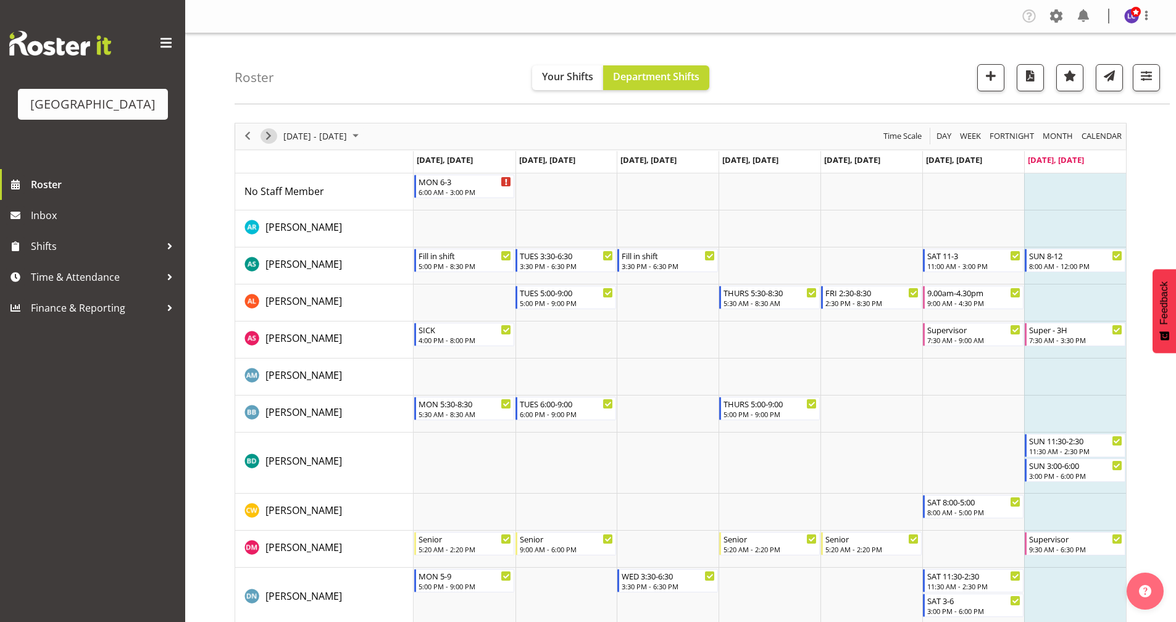
click at [266, 137] on span "Next" at bounding box center [268, 135] width 15 height 15
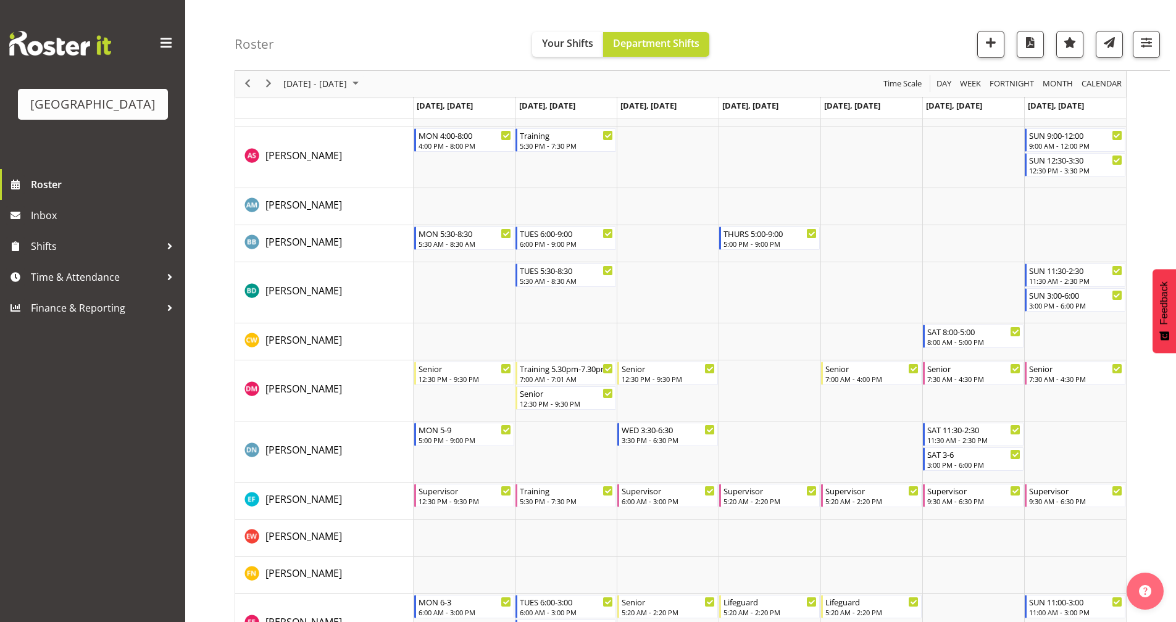
scroll to position [316, 0]
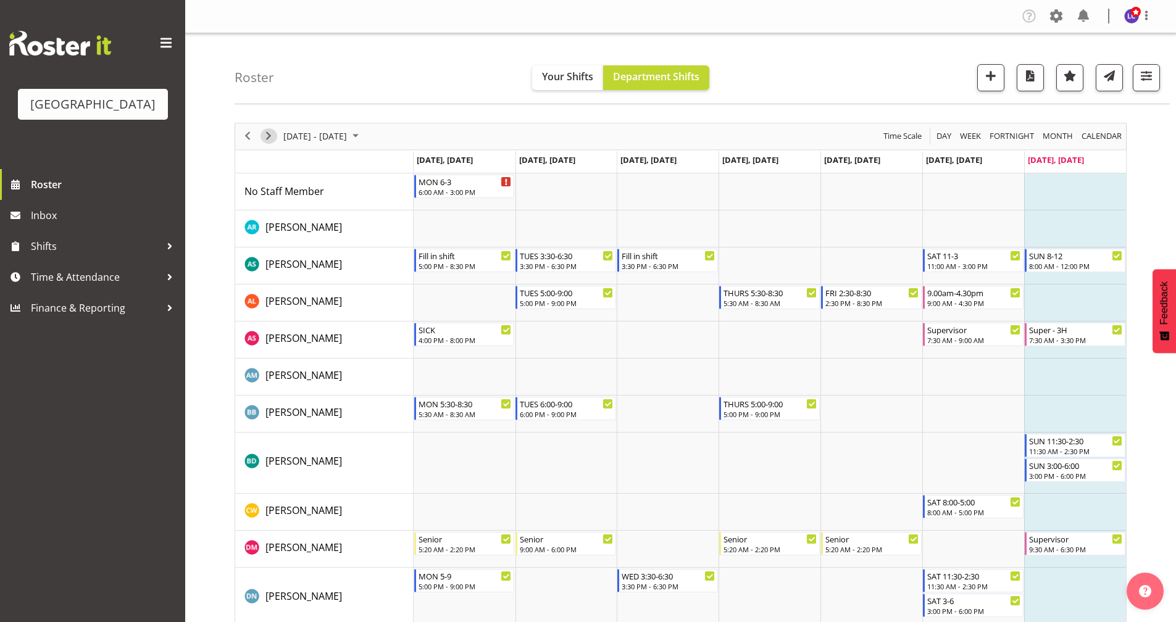
click at [270, 141] on span "Next" at bounding box center [268, 135] width 15 height 15
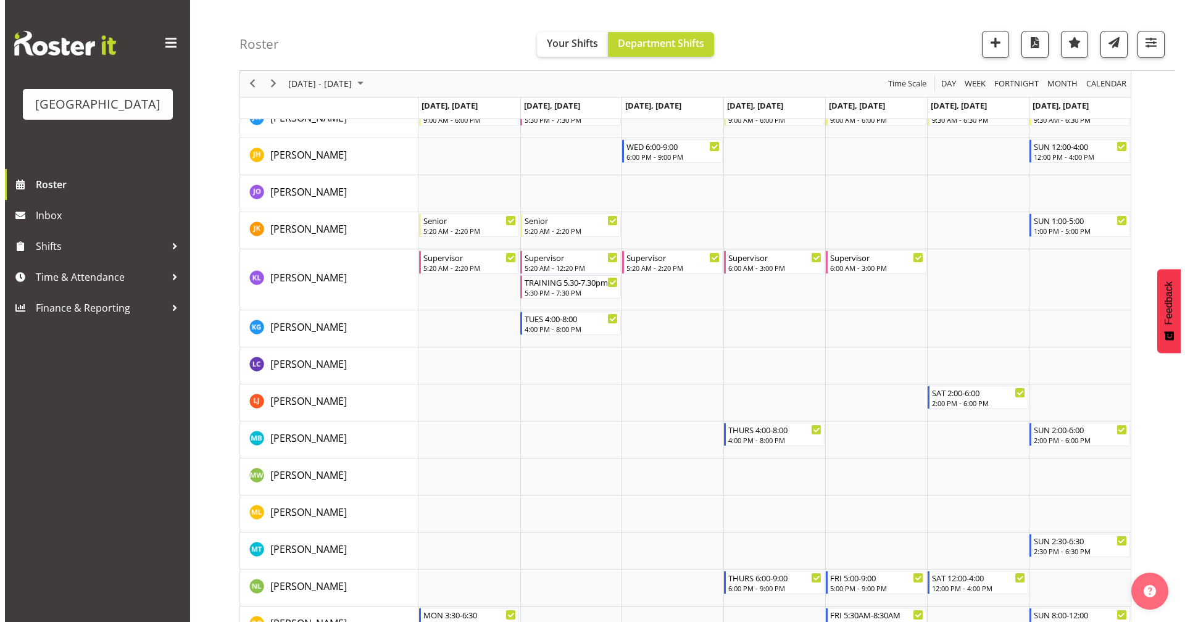
scroll to position [824, 0]
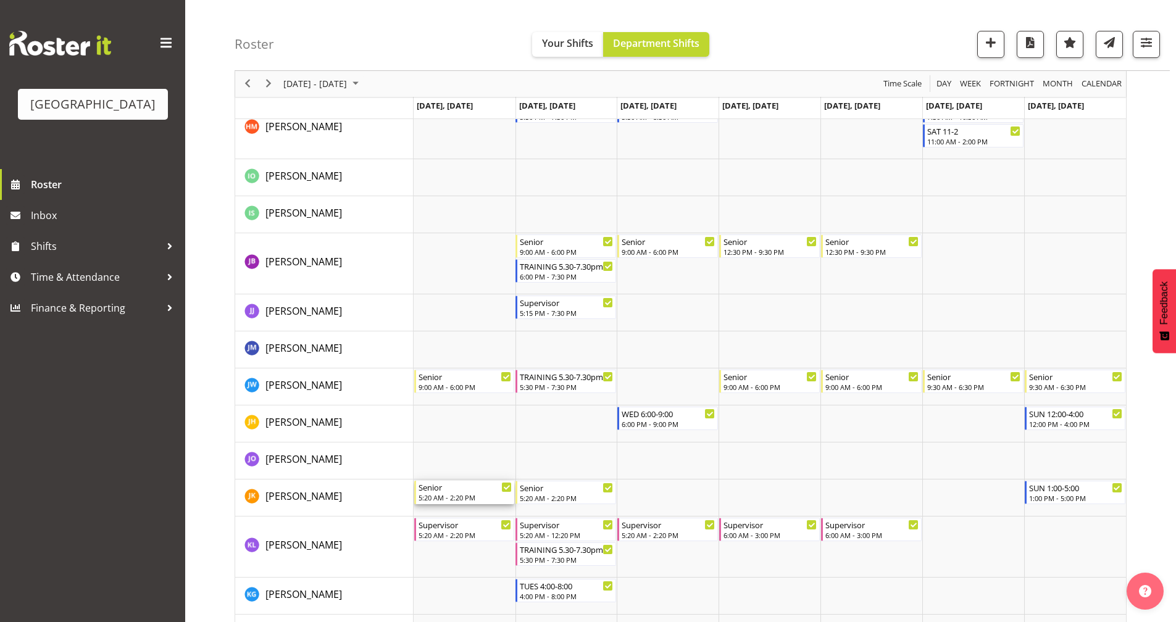
click at [480, 496] on div "5:20 AM - 2:20 PM" at bounding box center [466, 498] width 94 height 10
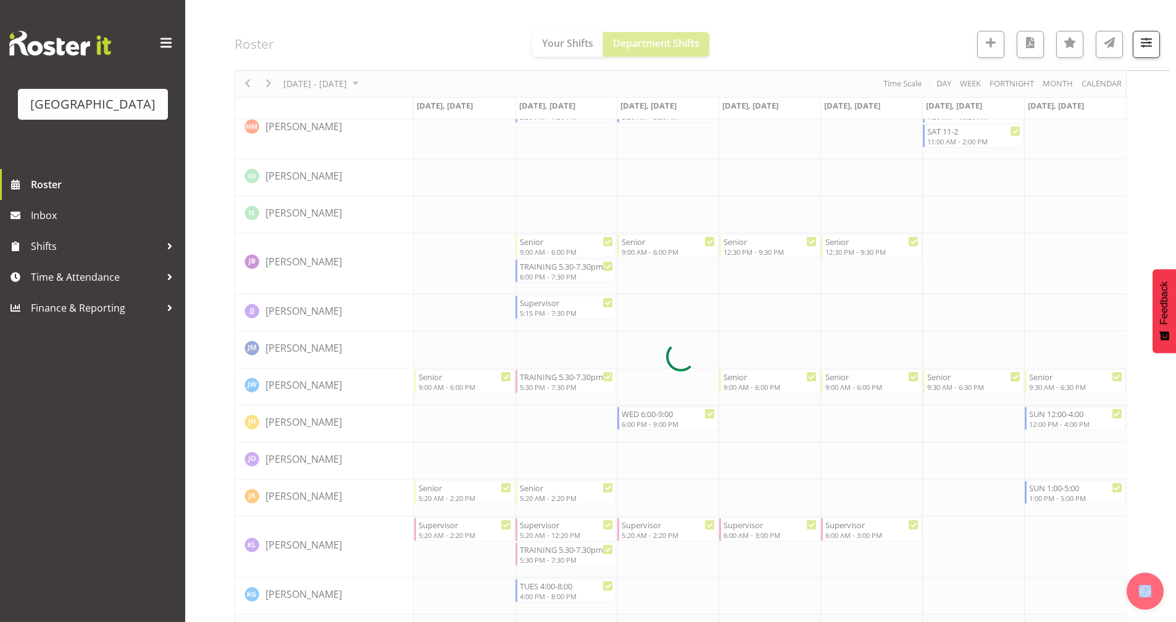
click at [480, 496] on div at bounding box center [681, 357] width 892 height 2117
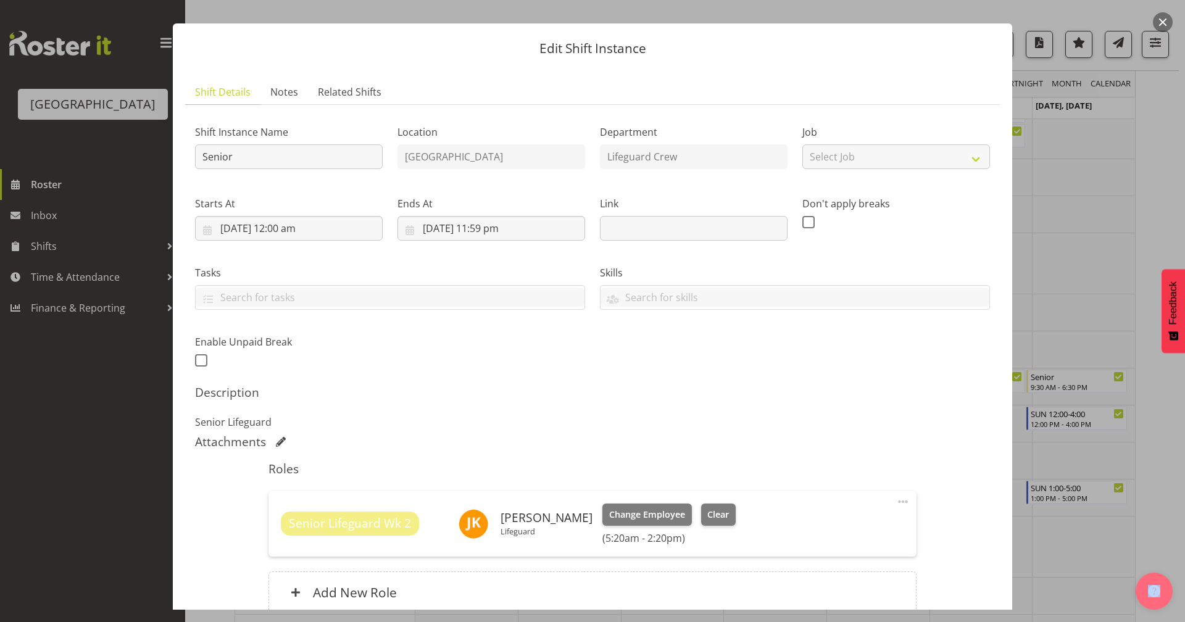
scroll to position [0, 0]
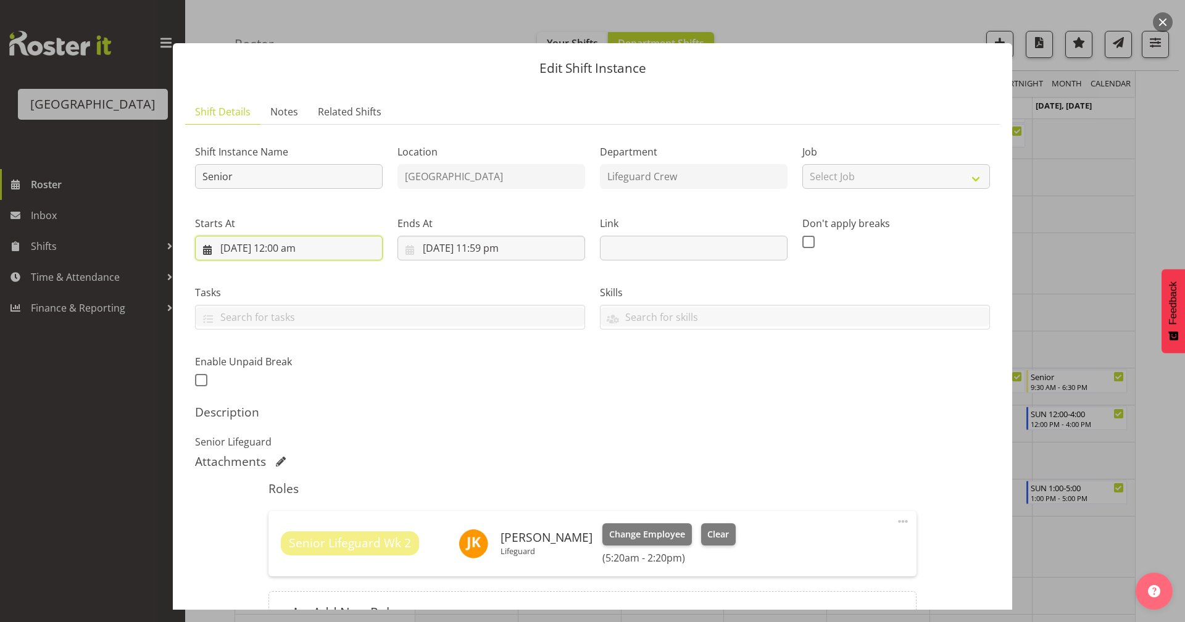
click at [304, 252] on input "[DATE] 12:00 am" at bounding box center [289, 248] width 188 height 25
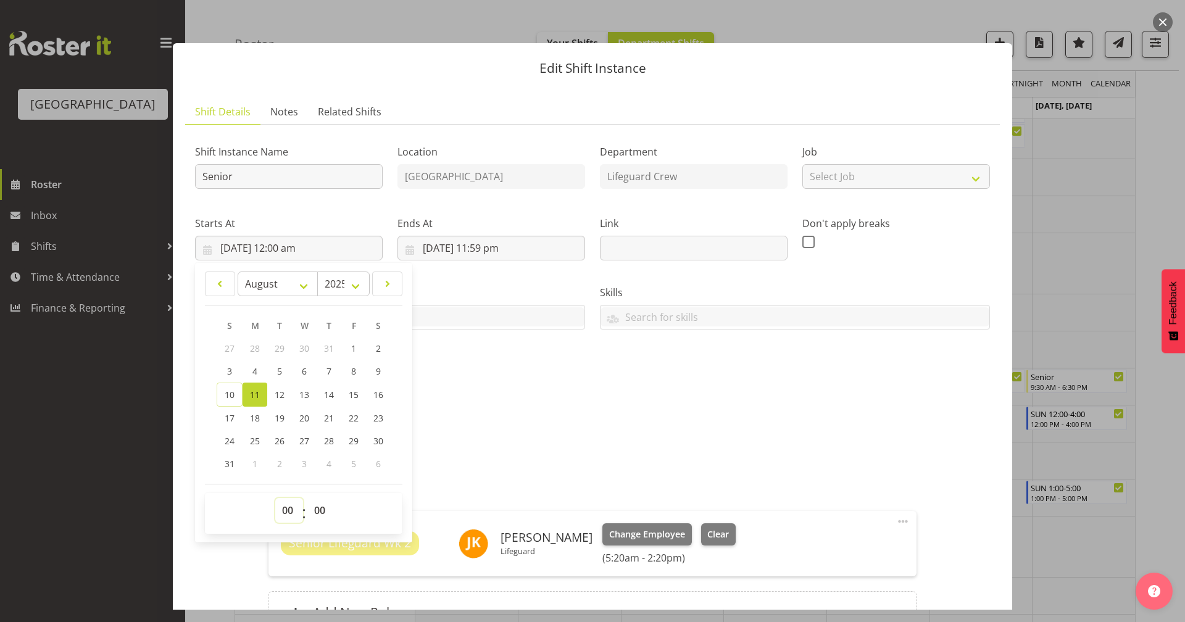
click at [285, 509] on select "00 01 02 03 04 05 06 07 08 09 10 11 12 13 14 15 16 17 18 19 20 21 22 23" at bounding box center [289, 510] width 28 height 25
select select "9"
click at [275, 498] on select "00 01 02 03 04 05 06 07 08 09 10 11 12 13 14 15 16 17 18 19 20 21 22 23" at bounding box center [289, 510] width 28 height 25
type input "[DATE] 9:00 am"
click at [501, 436] on p "Senior Lifeguard" at bounding box center [592, 442] width 795 height 15
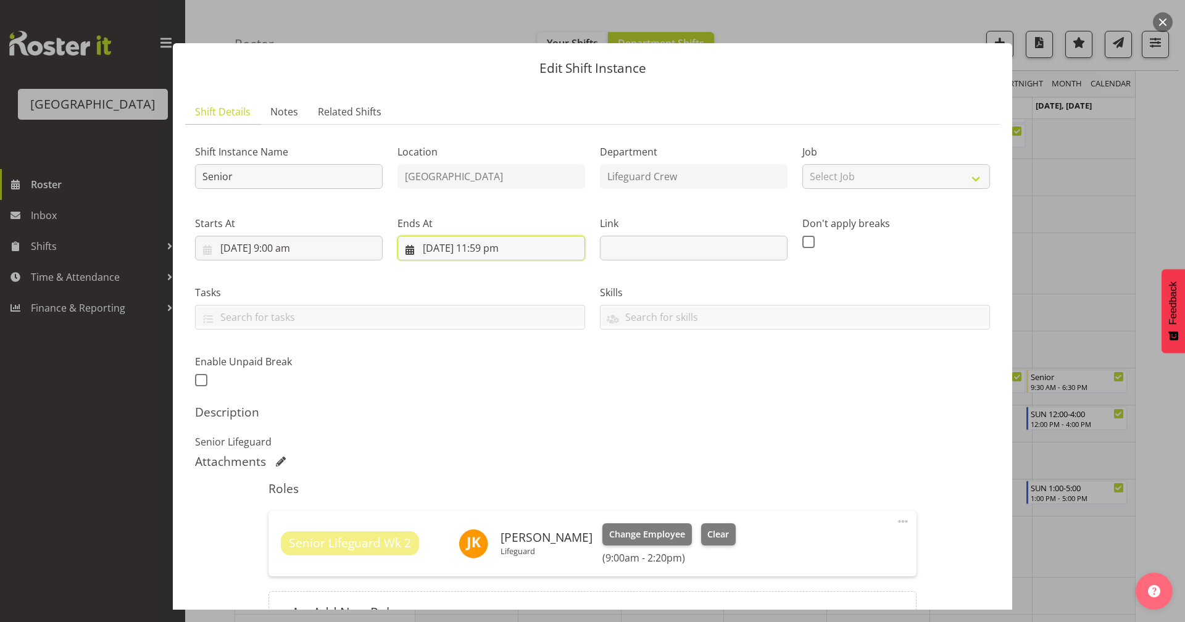
click at [510, 255] on input "[DATE] 11:59 pm" at bounding box center [492, 248] width 188 height 25
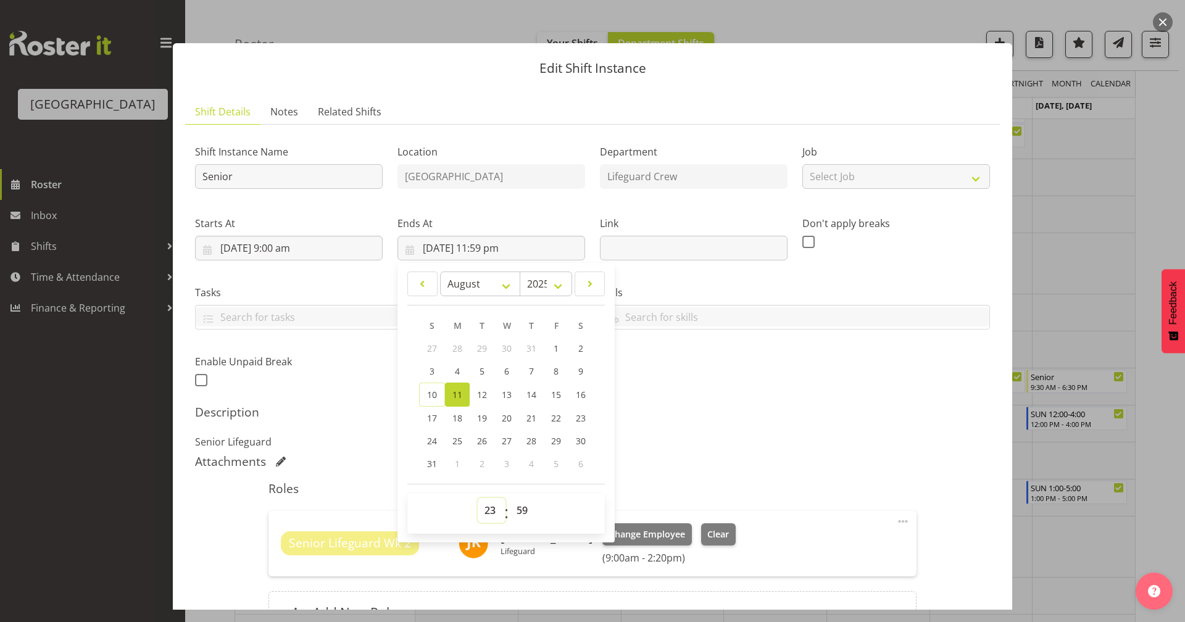
click at [491, 510] on select "00 01 02 03 04 05 06 07 08 09 10 11 12 13 14 15 16 17 18 19 20 21 22 23" at bounding box center [492, 510] width 28 height 25
select select "15"
click at [478, 498] on select "00 01 02 03 04 05 06 07 08 09 10 11 12 13 14 15 16 17 18 19 20 21 22 23" at bounding box center [492, 510] width 28 height 25
type input "[DATE] 3:59 pm"
click at [514, 508] on select "00 01 02 03 04 05 06 07 08 09 10 11 12 13 14 15 16 17 18 19 20 21 22 23 24 25 2…" at bounding box center [524, 510] width 28 height 25
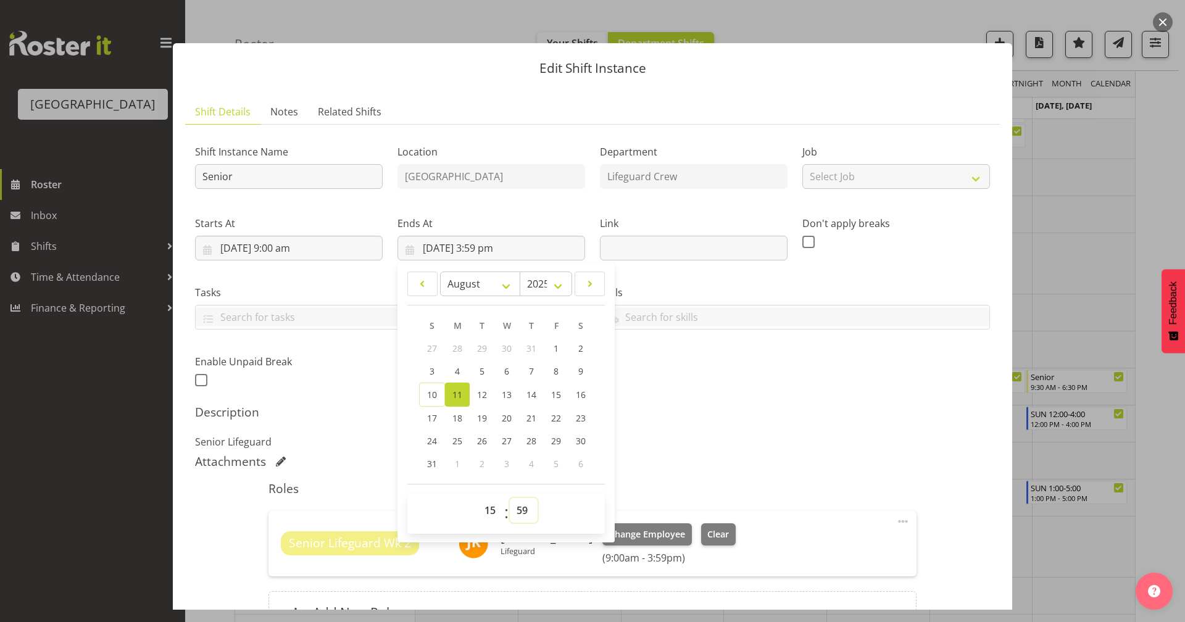
select select "0"
click at [510, 498] on select "00 01 02 03 04 05 06 07 08 09 10 11 12 13 14 15 16 17 18 19 20 21 22 23 24 25 2…" at bounding box center [524, 510] width 28 height 25
type input "[DATE] 3:00 pm"
click at [782, 384] on div "Shift Instance Name Senior Location [GEOGRAPHIC_DATA] Department Lifeguard Crew…" at bounding box center [593, 262] width 810 height 270
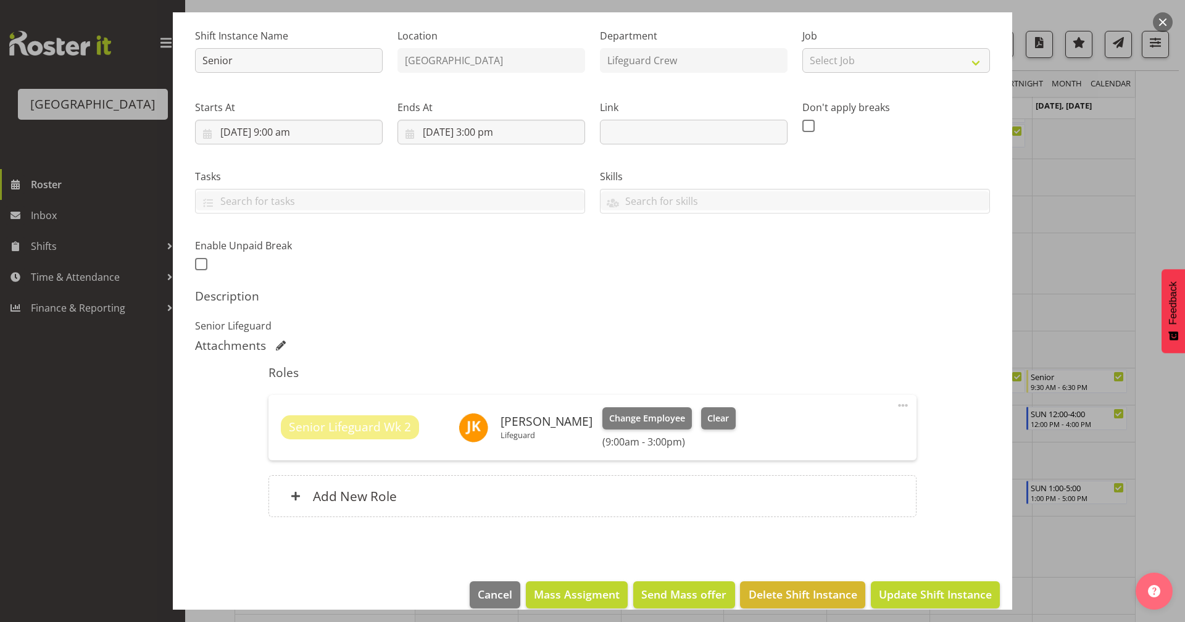
scroll to position [133, 0]
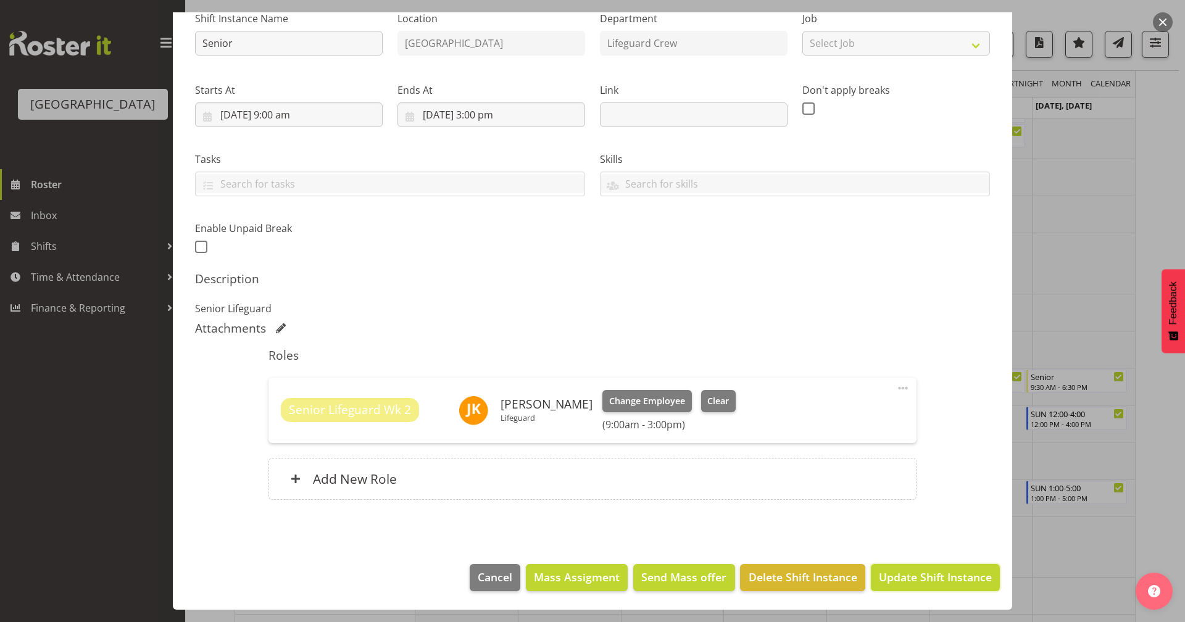
click at [928, 572] on span "Update Shift Instance" at bounding box center [935, 577] width 113 height 16
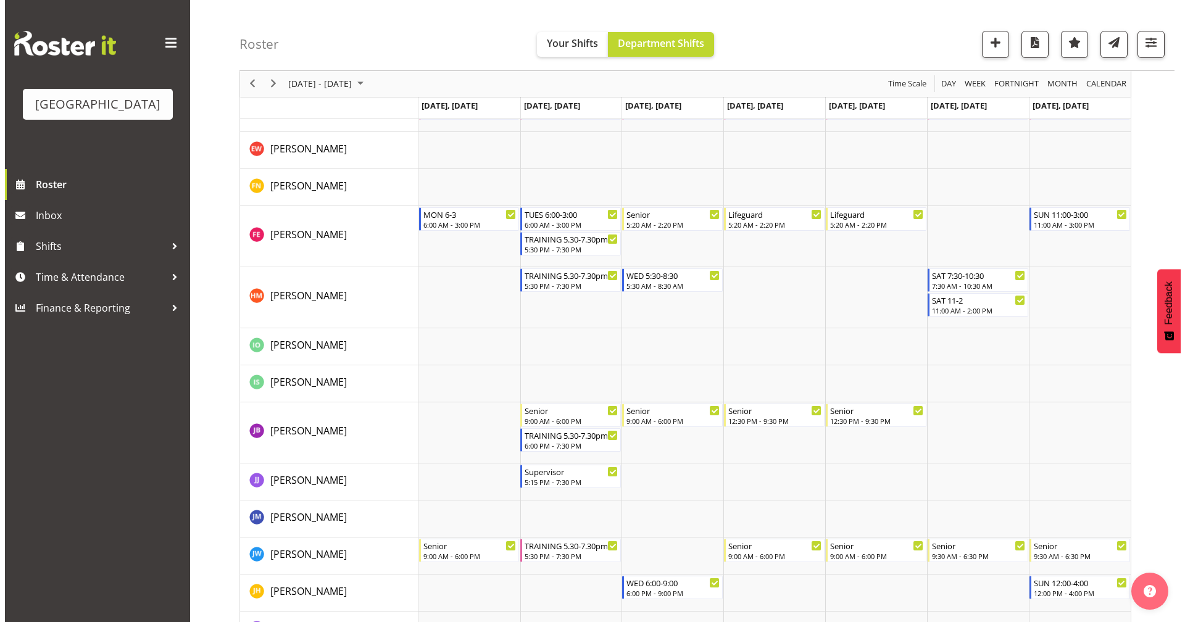
scroll to position [824, 0]
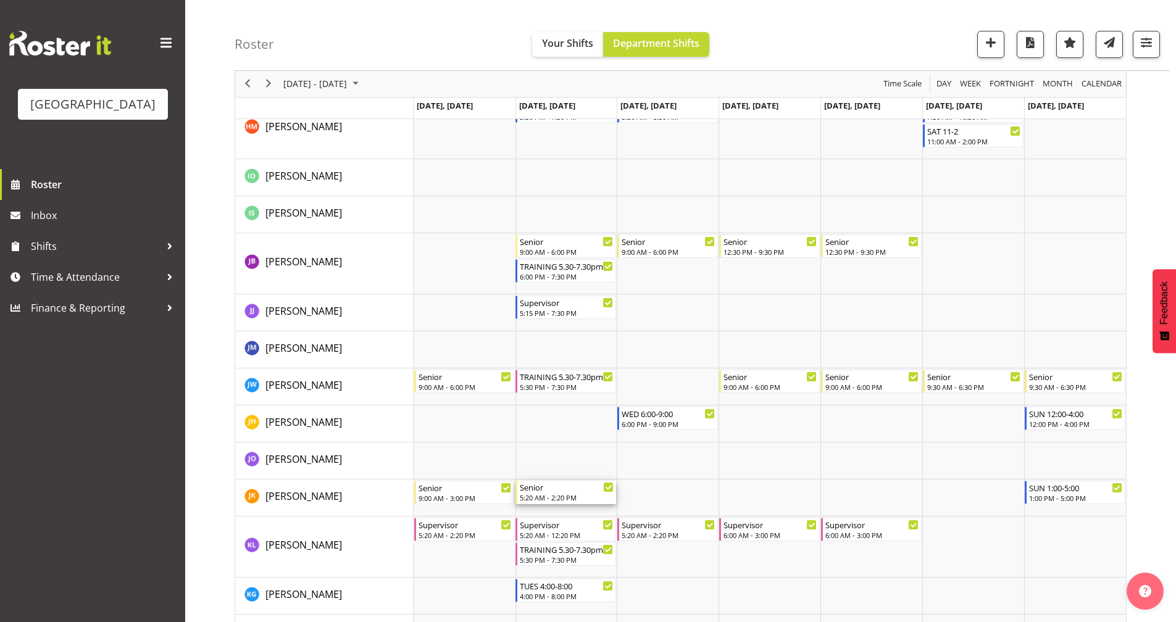
click at [562, 494] on div "5:20 AM - 2:20 PM" at bounding box center [567, 498] width 94 height 10
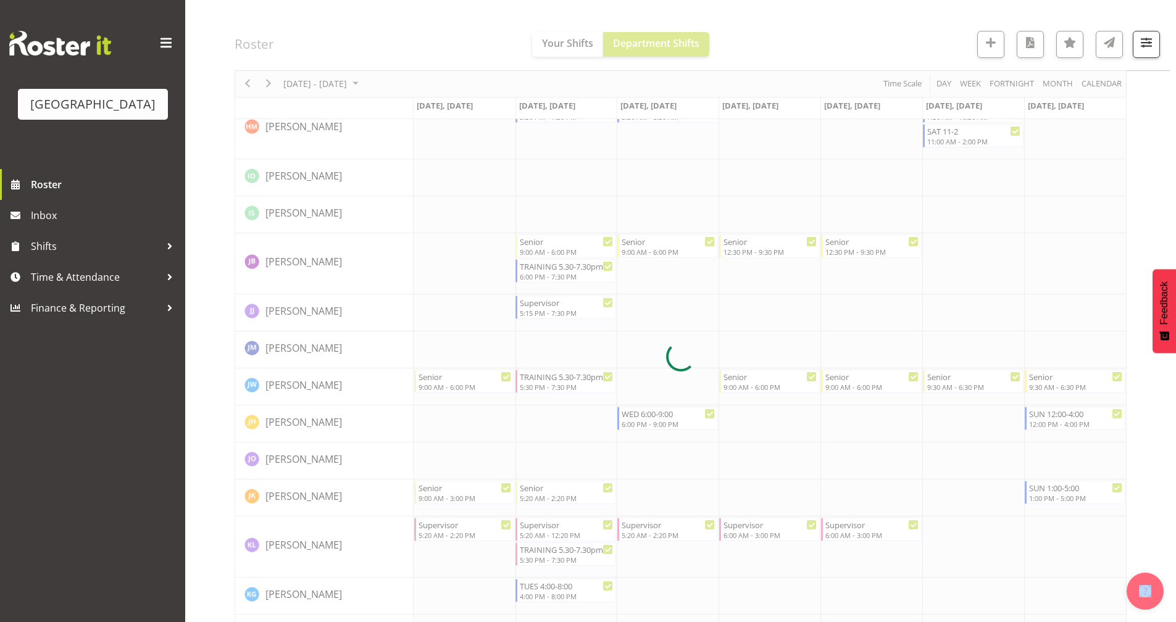
click at [562, 494] on div at bounding box center [681, 357] width 892 height 2117
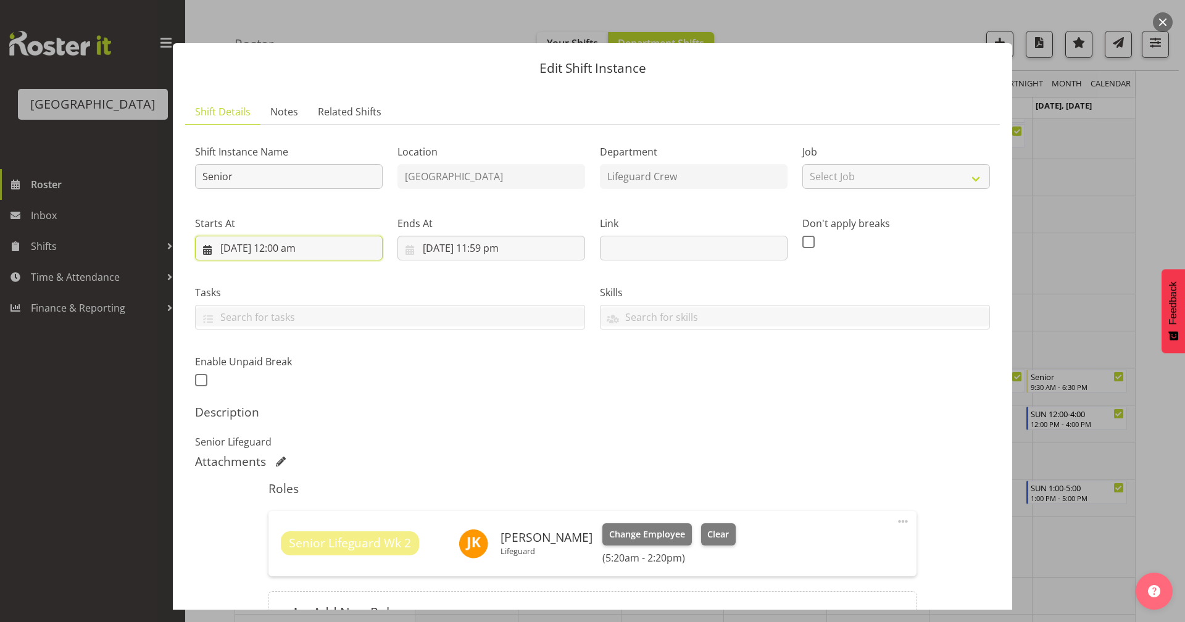
click at [285, 241] on input "[DATE] 12:00 am" at bounding box center [289, 248] width 188 height 25
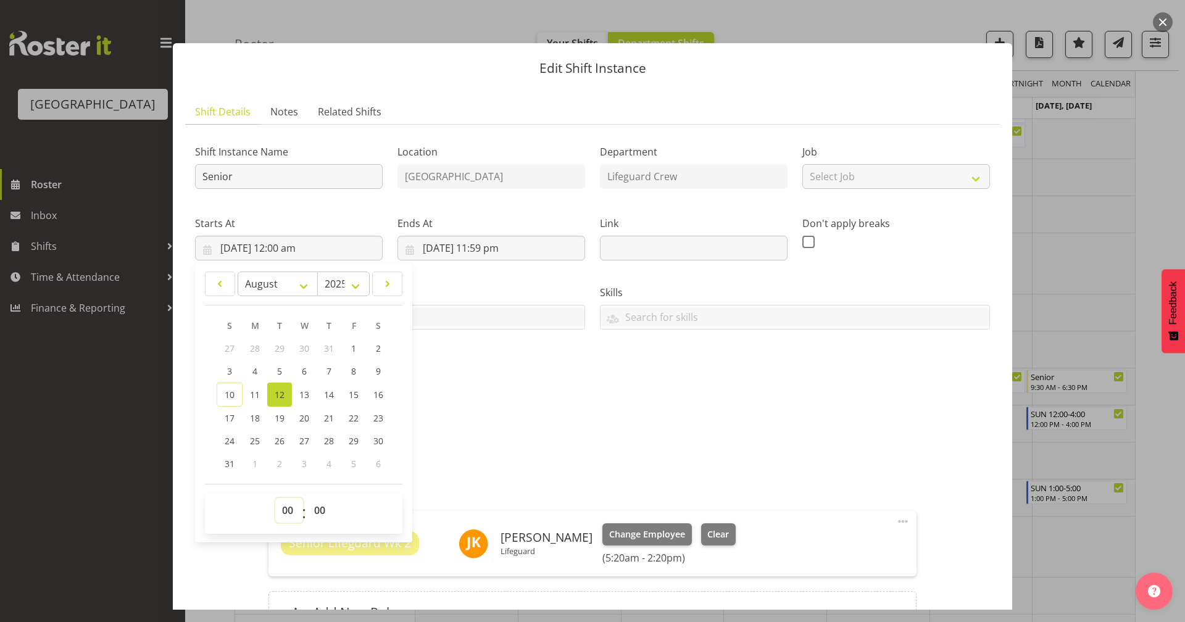
click at [294, 507] on select "00 01 02 03 04 05 06 07 08 09 10 11 12 13 14 15 16 17 18 19 20 21 22 23" at bounding box center [289, 510] width 28 height 25
select select "9"
click at [275, 498] on select "00 01 02 03 04 05 06 07 08 09 10 11 12 13 14 15 16 17 18 19 20 21 22 23" at bounding box center [289, 510] width 28 height 25
type input "[DATE] 9:00 am"
click at [482, 361] on div "Shift Instance Name Senior Location [GEOGRAPHIC_DATA] Department Lifeguard Crew…" at bounding box center [593, 262] width 810 height 270
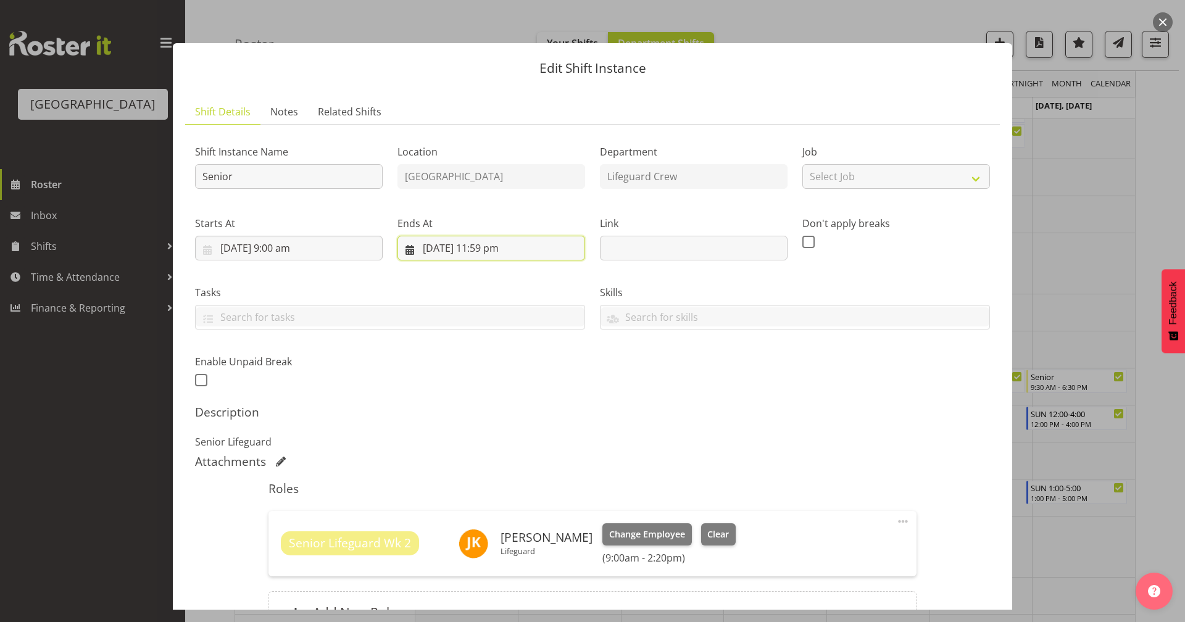
click at [506, 257] on input "[DATE] 11:59 pm" at bounding box center [492, 248] width 188 height 25
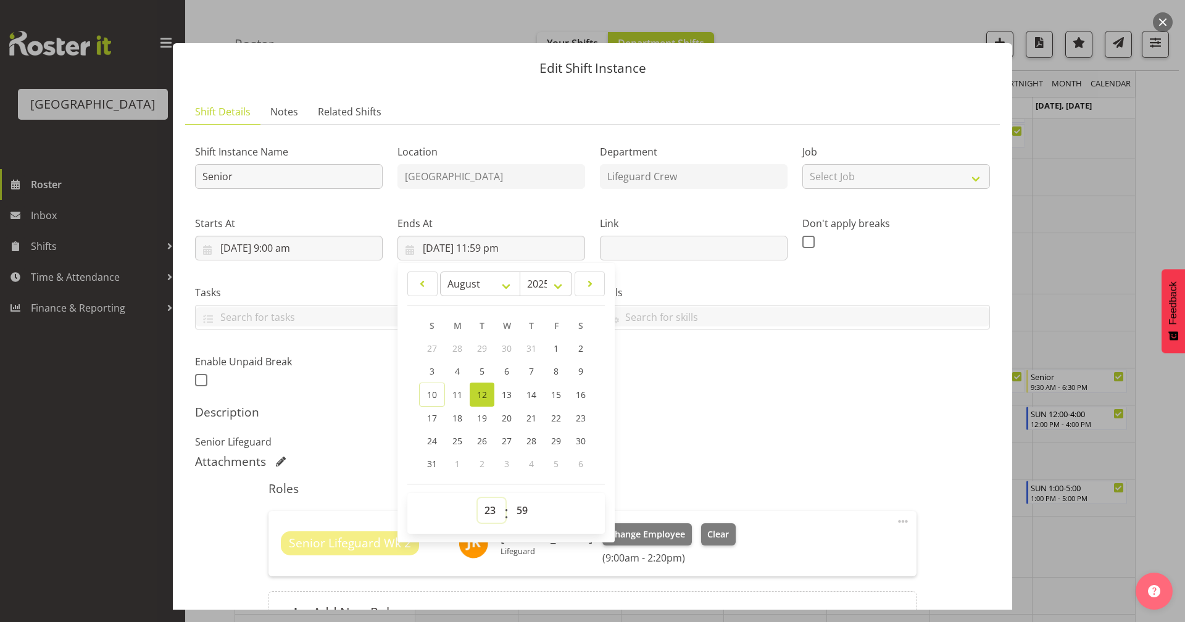
click at [489, 516] on select "00 01 02 03 04 05 06 07 08 09 10 11 12 13 14 15 16 17 18 19 20 21 22 23" at bounding box center [492, 510] width 28 height 25
select select "15"
click at [478, 498] on select "00 01 02 03 04 05 06 07 08 09 10 11 12 13 14 15 16 17 18 19 20 21 22 23" at bounding box center [492, 510] width 28 height 25
type input "[DATE] 3:59 pm"
click at [514, 503] on select "00 01 02 03 04 05 06 07 08 09 10 11 12 13 14 15 16 17 18 19 20 21 22 23 24 25 2…" at bounding box center [524, 510] width 28 height 25
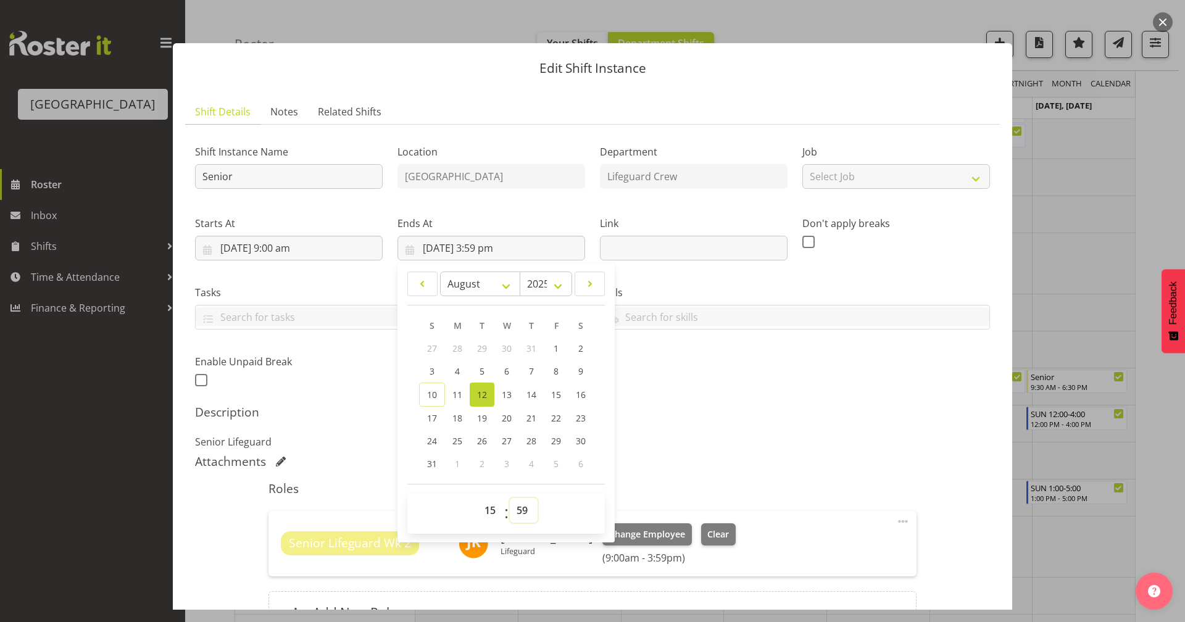
select select "0"
click at [510, 498] on select "00 01 02 03 04 05 06 07 08 09 10 11 12 13 14 15 16 17 18 19 20 21 22 23 24 25 2…" at bounding box center [524, 510] width 28 height 25
type input "[DATE] 3:00 pm"
click at [803, 331] on div "Skills PLPC PLSA" at bounding box center [795, 302] width 405 height 69
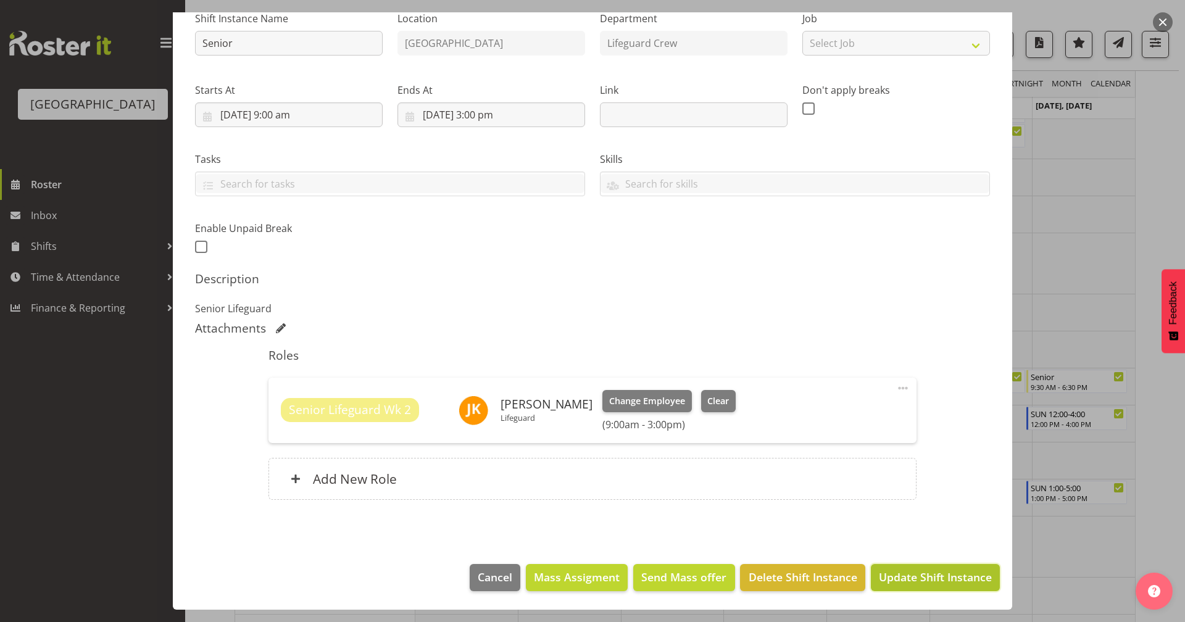
click at [915, 582] on span "Update Shift Instance" at bounding box center [935, 577] width 113 height 16
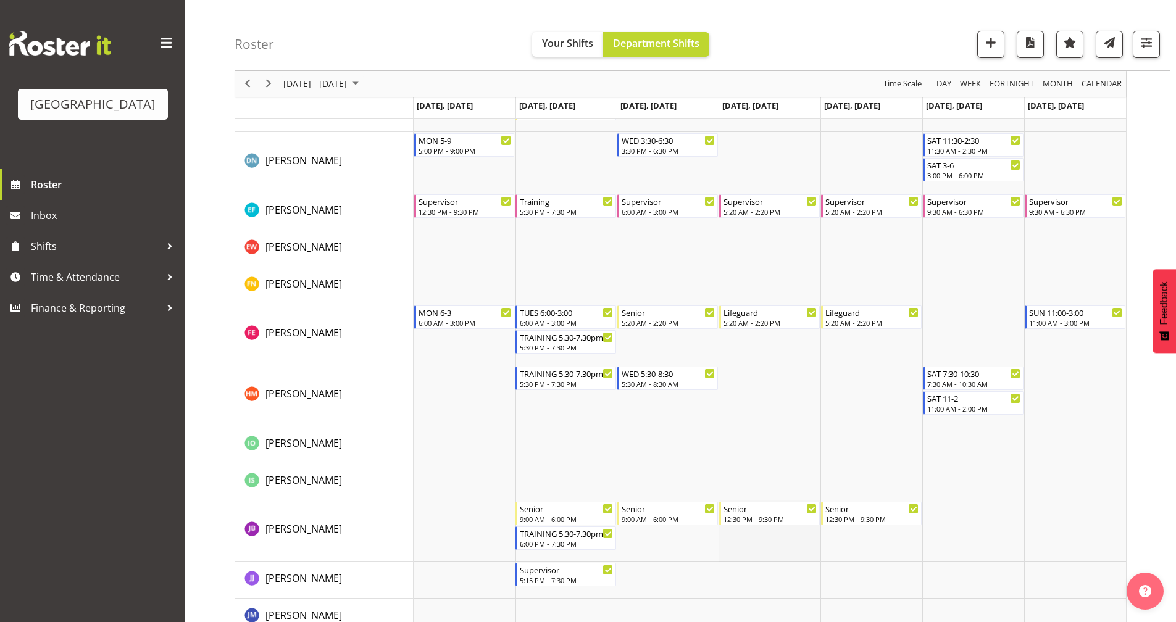
scroll to position [0, 0]
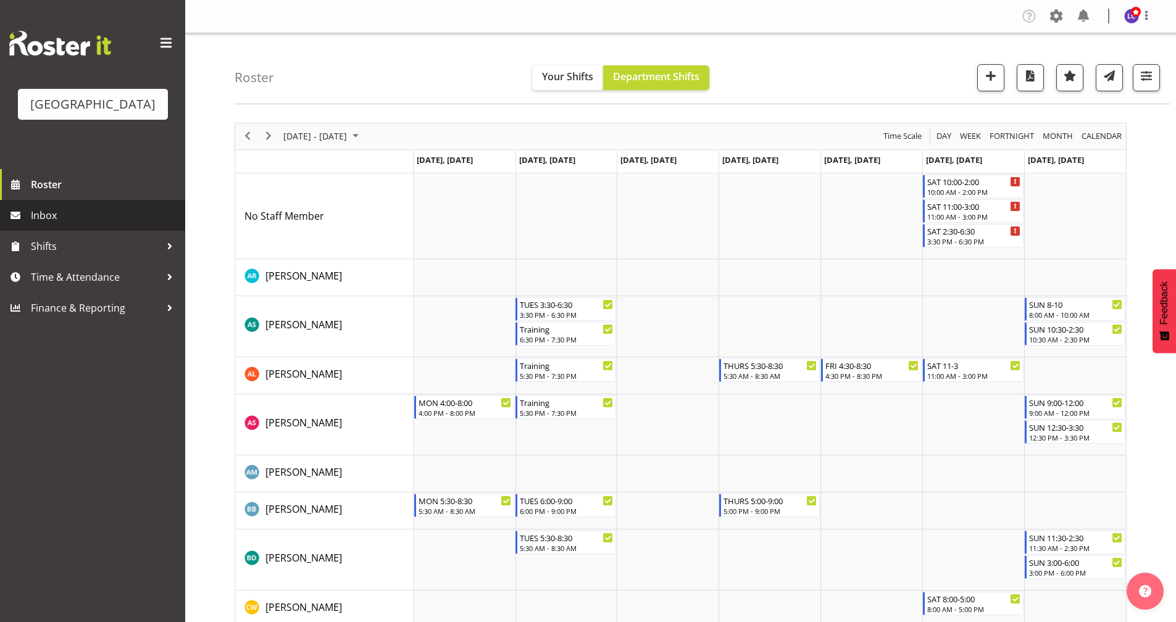
click at [95, 223] on span "Inbox" at bounding box center [105, 215] width 148 height 19
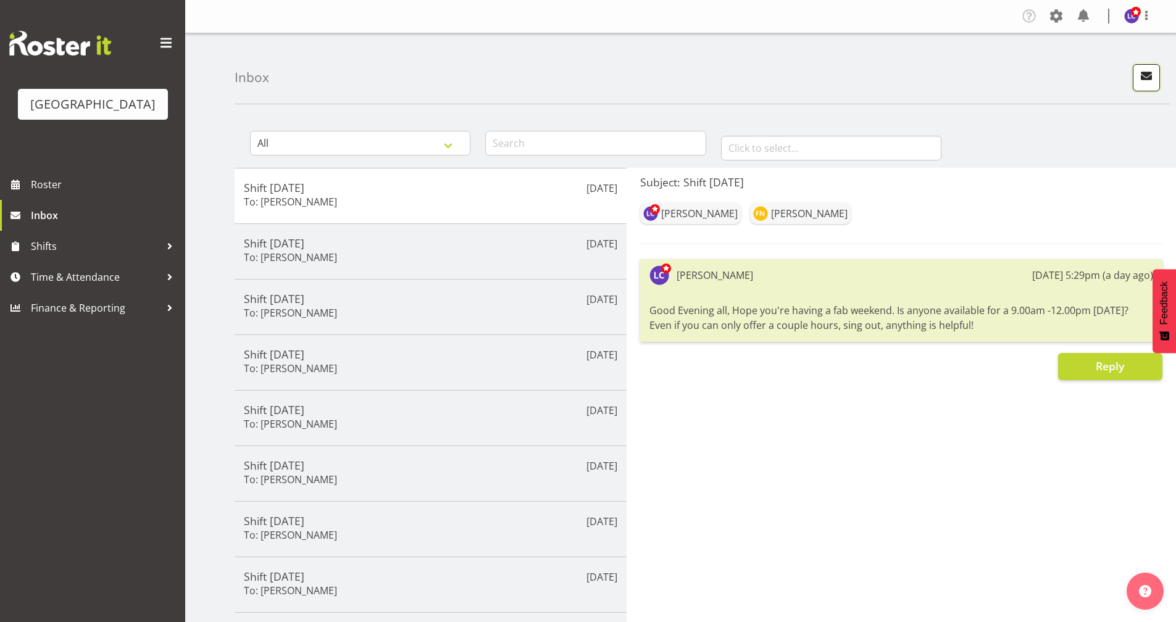
click at [1151, 90] on button "button" at bounding box center [1146, 77] width 27 height 27
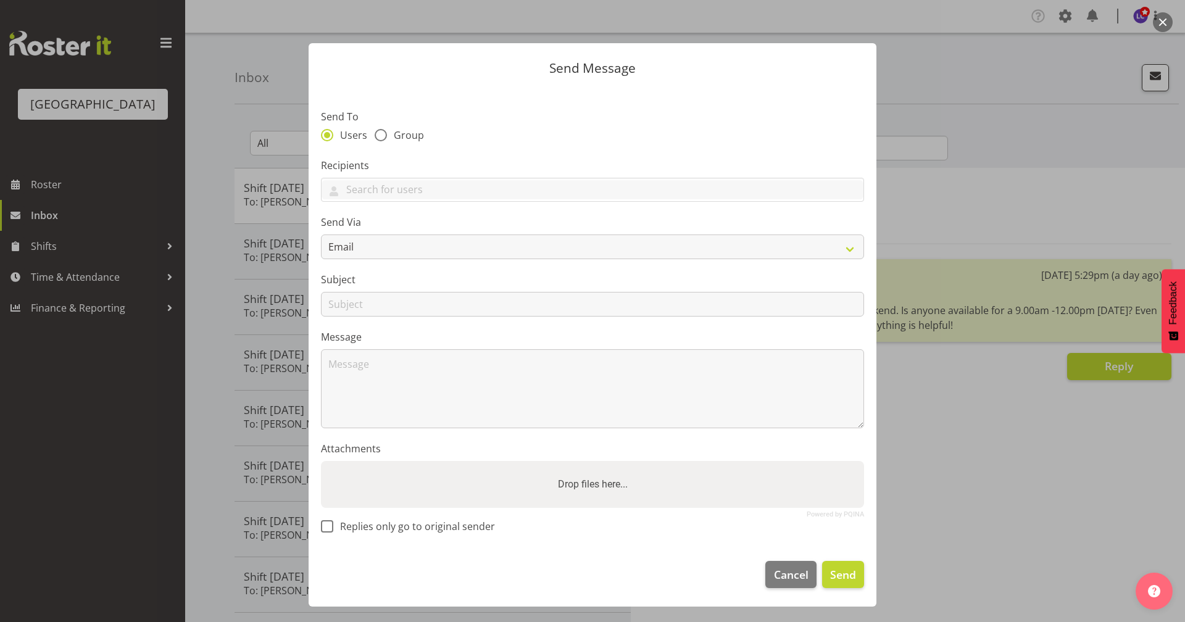
click at [417, 150] on section "Send To Users Group Recipients Addison Robertson Ajay Smith Alex Laverty Alex S…" at bounding box center [593, 318] width 568 height 462
click at [409, 131] on span "Group" at bounding box center [405, 135] width 37 height 12
click at [383, 131] on input "Group" at bounding box center [379, 135] width 8 height 8
radio input "true"
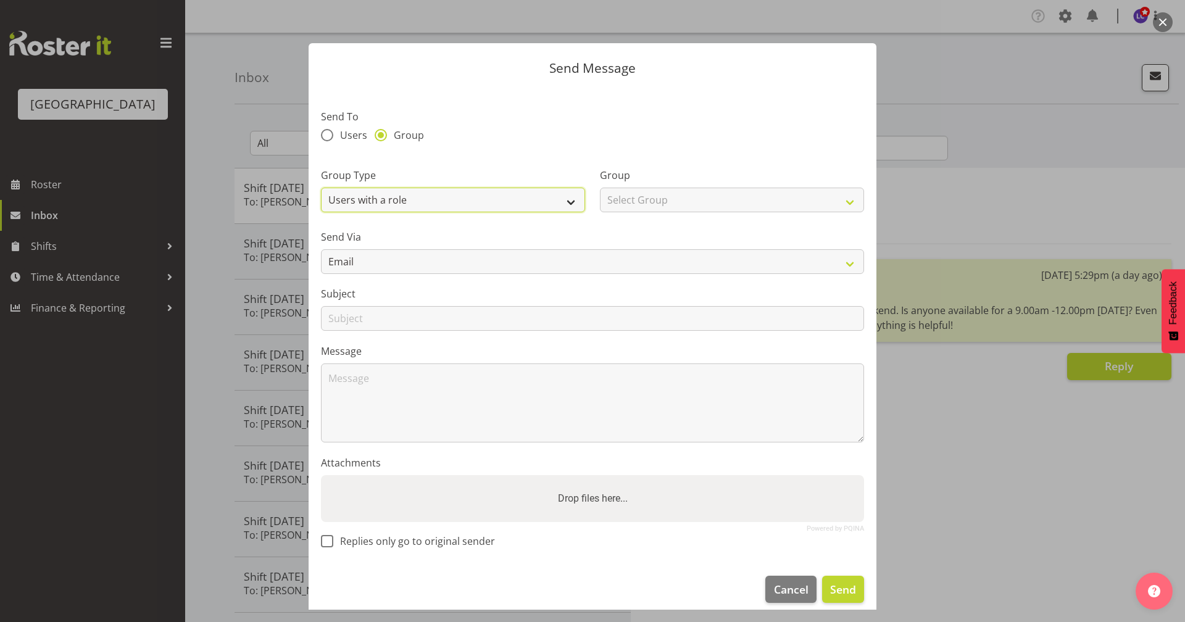
click at [441, 199] on select "Users with a role Users with a skill Primary users in a location All users in a…" at bounding box center [453, 200] width 264 height 25
select select "all_department"
click at [321, 188] on select "Users with a role Users with a skill Primary users in a location All users in a…" at bounding box center [453, 200] width 264 height 25
click at [662, 201] on select "Select Group Cleaning Crew Customer Services Crew Lifeguard Crew Maintenance Cr…" at bounding box center [732, 200] width 264 height 25
select select "114"
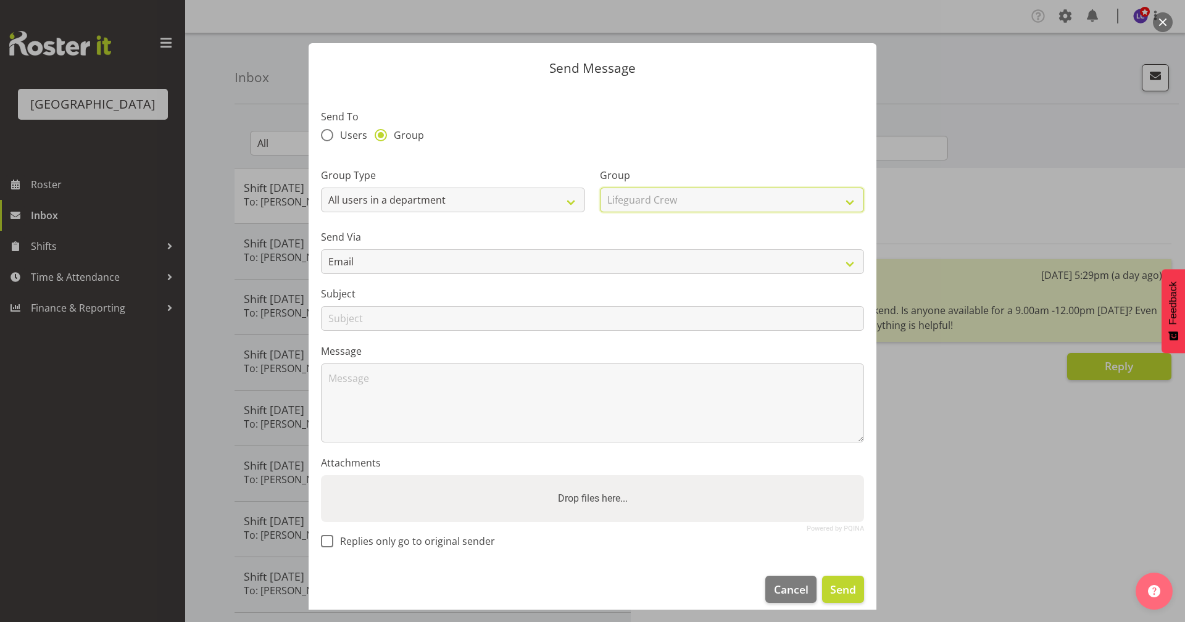
click at [600, 188] on select "Select Group Cleaning Crew Customer Services Crew Lifeguard Crew Maintenance Cr…" at bounding box center [732, 200] width 264 height 25
click at [622, 267] on select "Email SMS" at bounding box center [592, 261] width 543 height 25
select select "sms"
click at [321, 249] on select "Email SMS" at bounding box center [592, 261] width 543 height 25
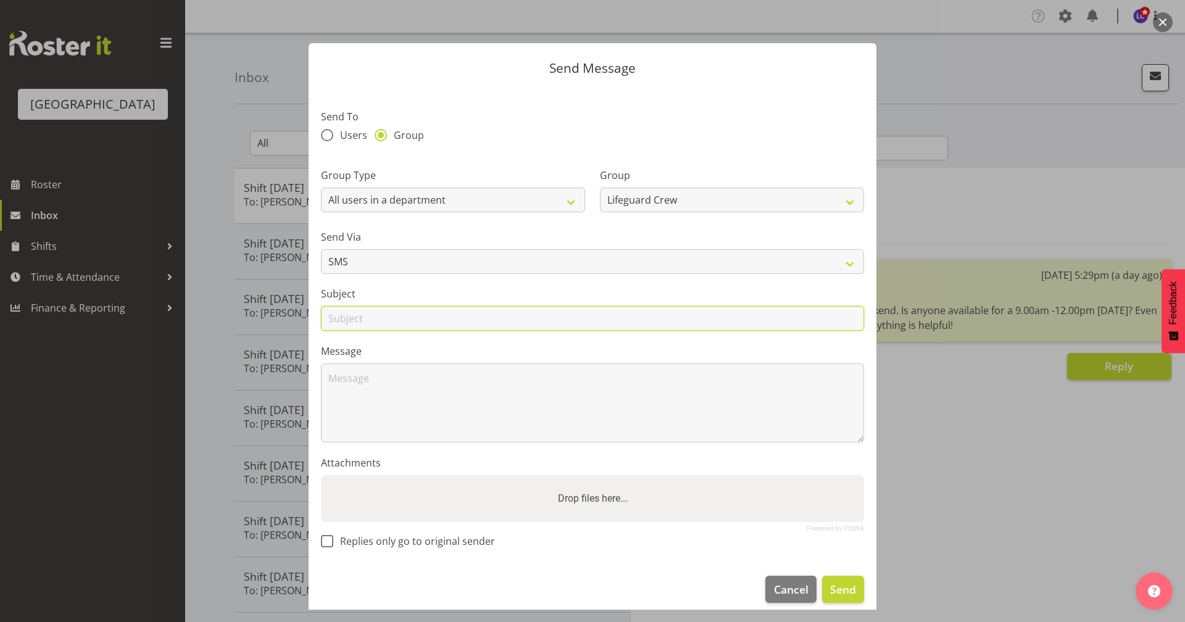
click at [592, 316] on input "text" at bounding box center [592, 318] width 543 height 25
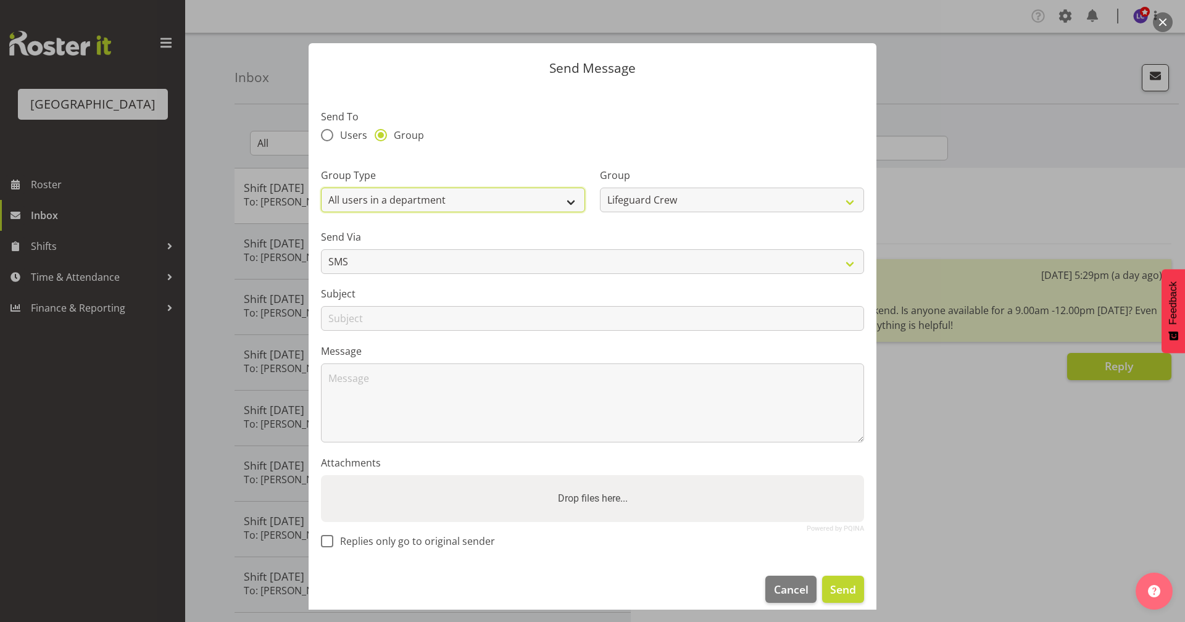
click at [549, 209] on select "Users with a role Users with a skill Primary users in a location All users in a…" at bounding box center [453, 200] width 264 height 25
click at [340, 131] on span "Users" at bounding box center [350, 135] width 34 height 12
click at [329, 131] on input "Users" at bounding box center [325, 135] width 8 height 8
radio input "true"
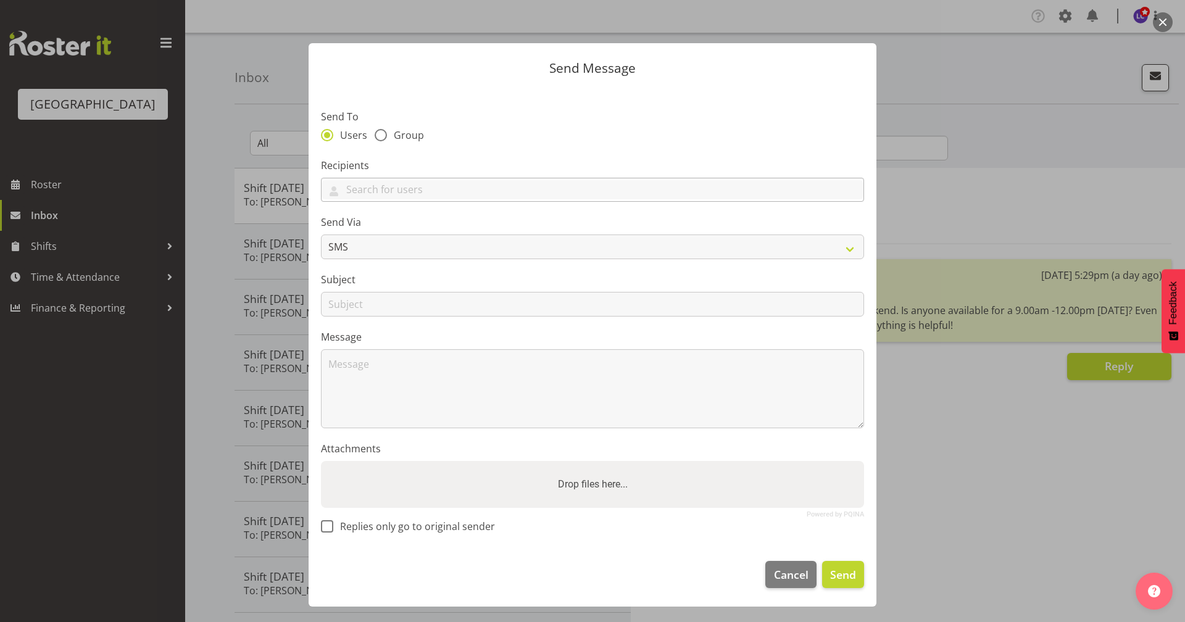
click at [430, 202] on div "Addison Robertson Ajay Smith Alex Laverty Alex Sansom Amber-Jade Brass Andreea …" at bounding box center [592, 190] width 543 height 25
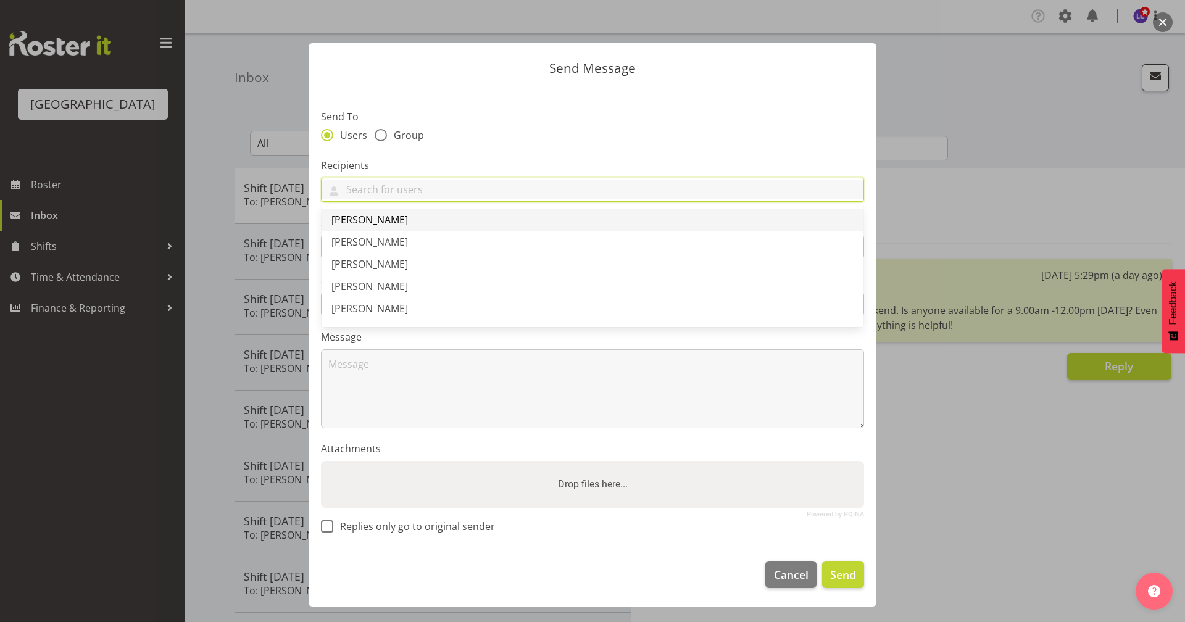
click at [423, 215] on link "[PERSON_NAME]" at bounding box center [593, 220] width 542 height 22
click at [459, 192] on input "text" at bounding box center [640, 189] width 448 height 19
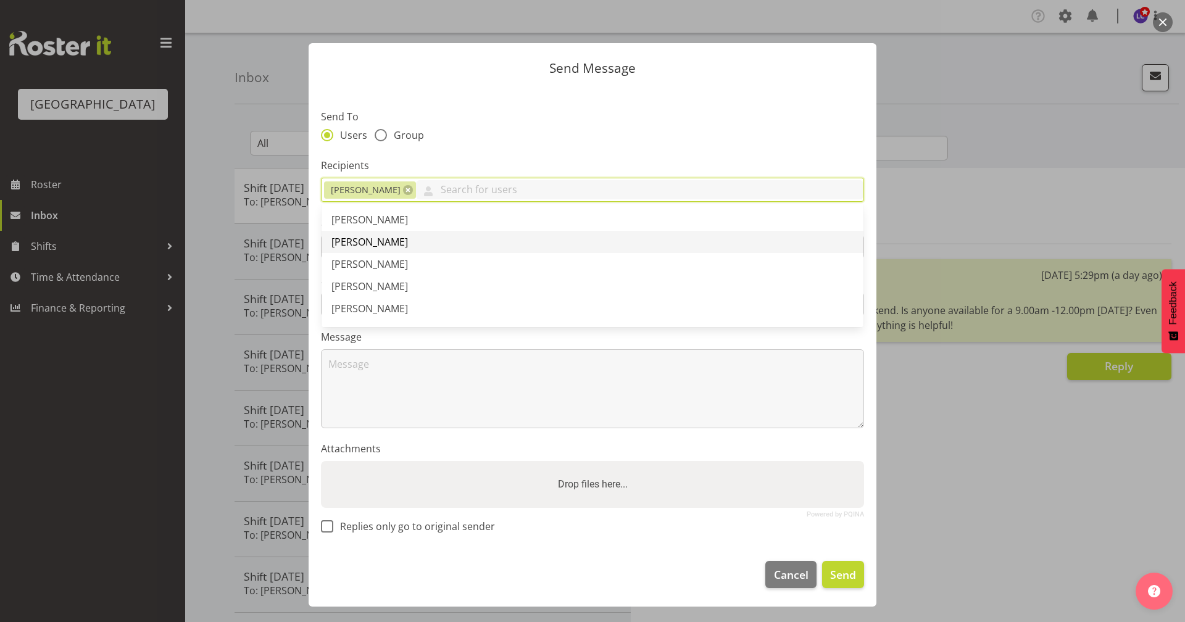
click at [424, 242] on link "[PERSON_NAME]" at bounding box center [593, 242] width 542 height 22
click at [498, 190] on link at bounding box center [503, 190] width 10 height 10
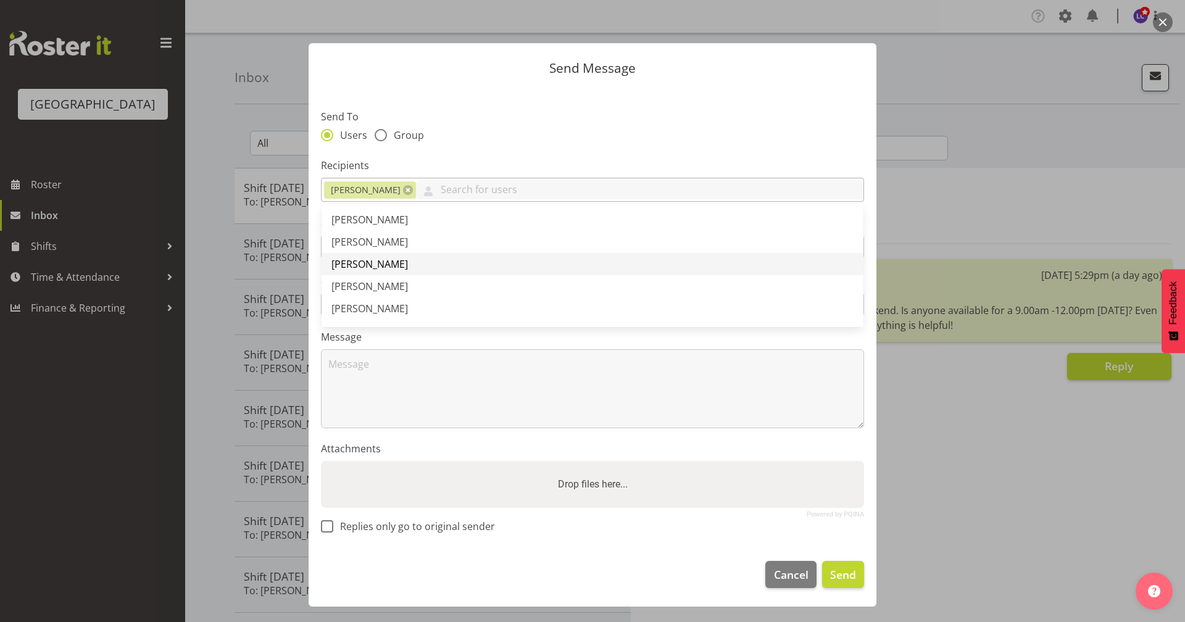
click at [438, 267] on link "[PERSON_NAME]" at bounding box center [593, 264] width 542 height 22
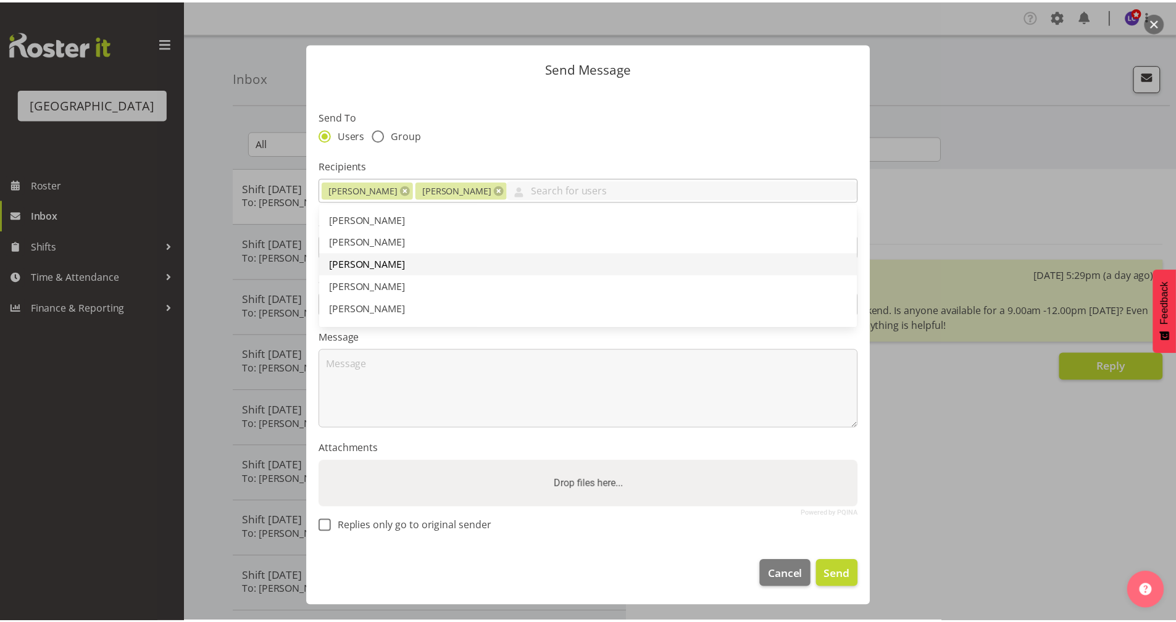
scroll to position [267, 0]
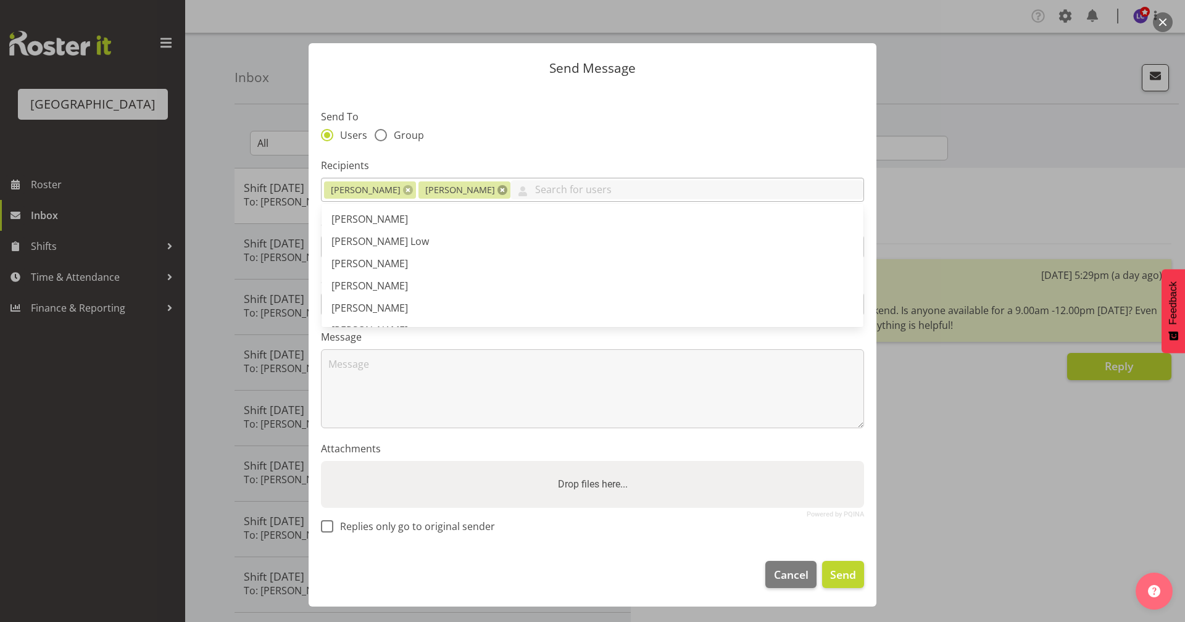
click at [498, 190] on link at bounding box center [503, 190] width 10 height 10
click at [413, 192] on link at bounding box center [408, 190] width 10 height 10
click at [511, 163] on label "Recipients" at bounding box center [592, 165] width 543 height 15
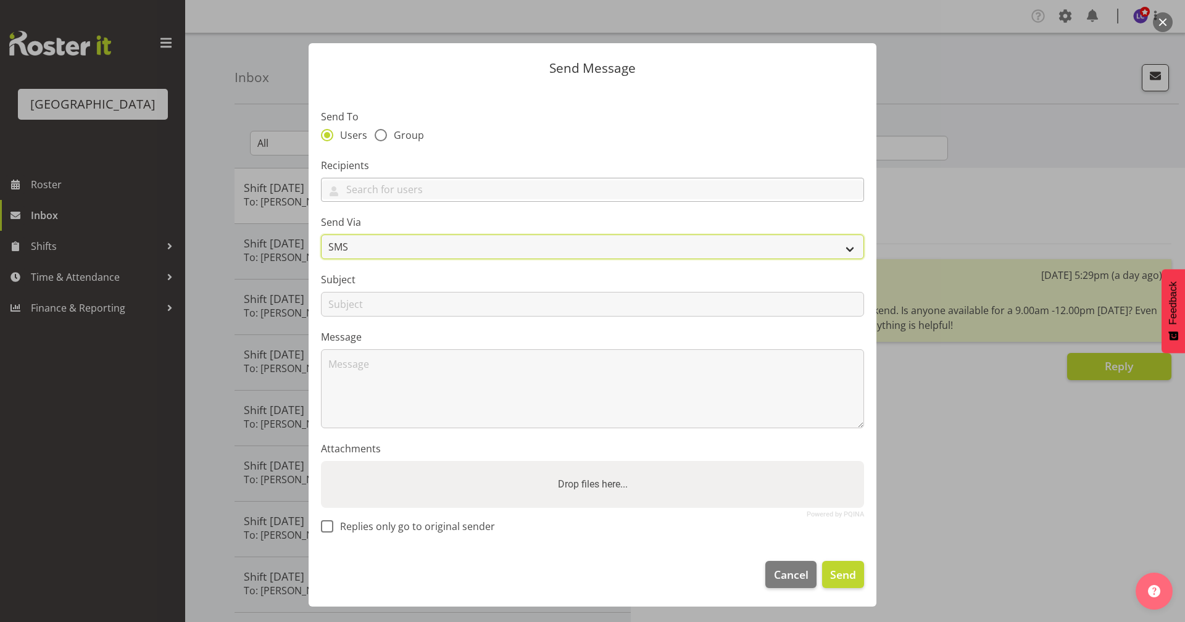
click at [524, 238] on select "Email SMS" at bounding box center [592, 247] width 543 height 25
click at [416, 143] on div "Users Group" at bounding box center [592, 137] width 543 height 16
click at [415, 140] on span "Group" at bounding box center [405, 135] width 37 height 12
click at [383, 139] on input "Group" at bounding box center [379, 135] width 8 height 8
radio input "true"
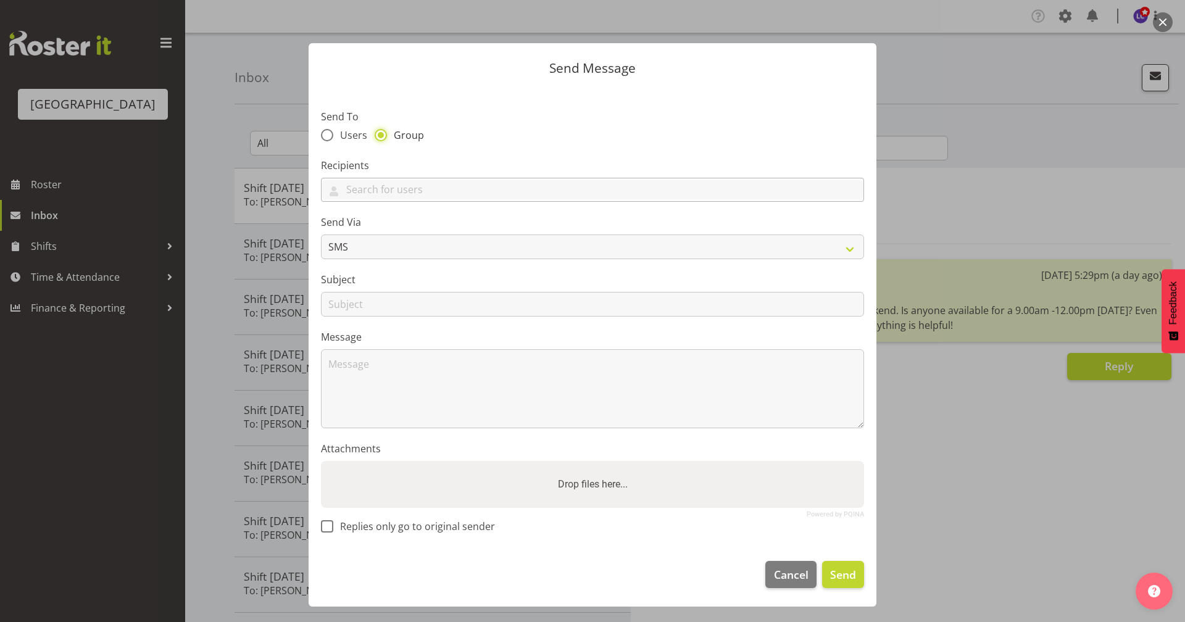
select select "all_department"
select select "114"
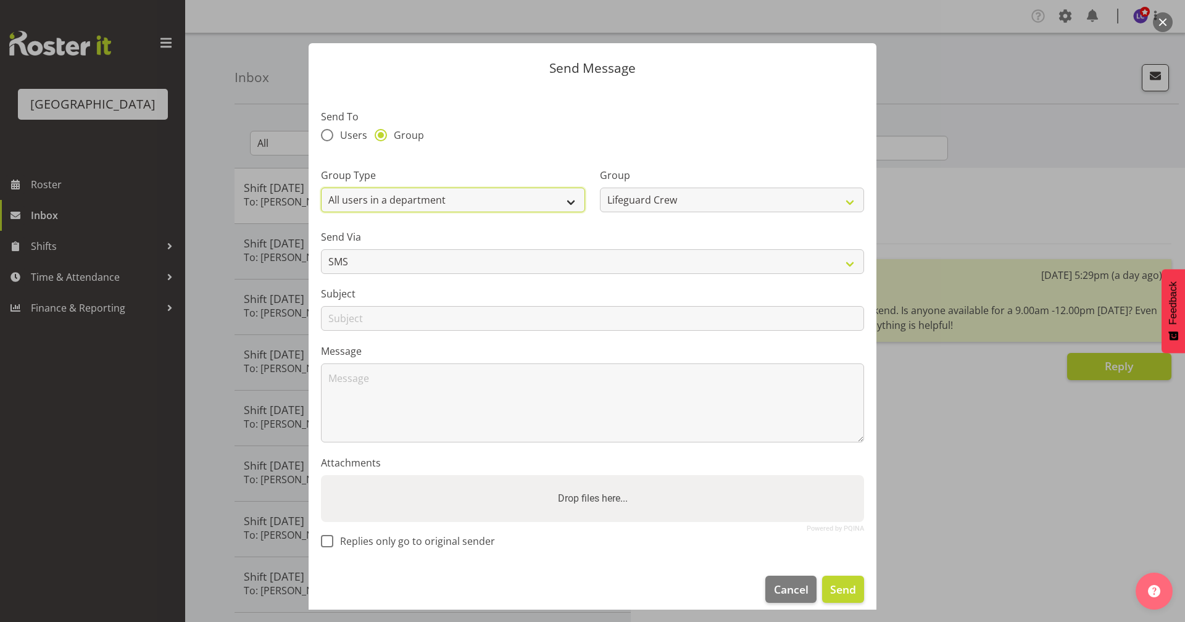
click at [450, 194] on select "Users with a role Users with a skill Primary users in a location All users in a…" at bounding box center [453, 200] width 264 height 25
click at [670, 234] on label "Send Via" at bounding box center [592, 237] width 543 height 15
click at [777, 599] on button "Cancel" at bounding box center [790, 589] width 51 height 27
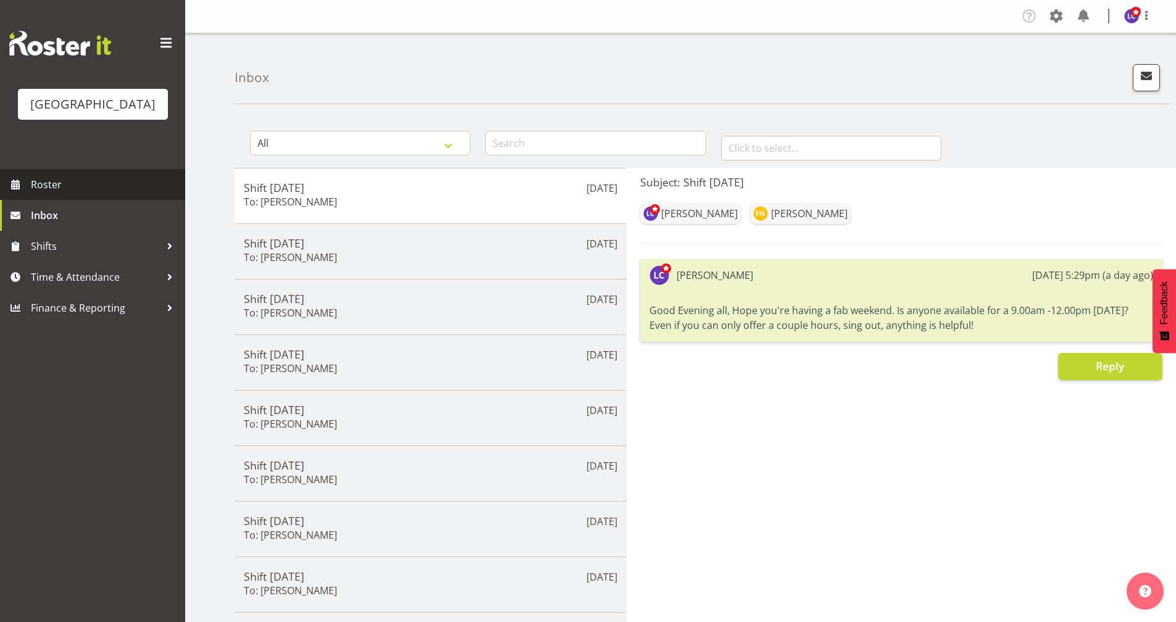
click at [112, 196] on link "Roster" at bounding box center [92, 184] width 185 height 31
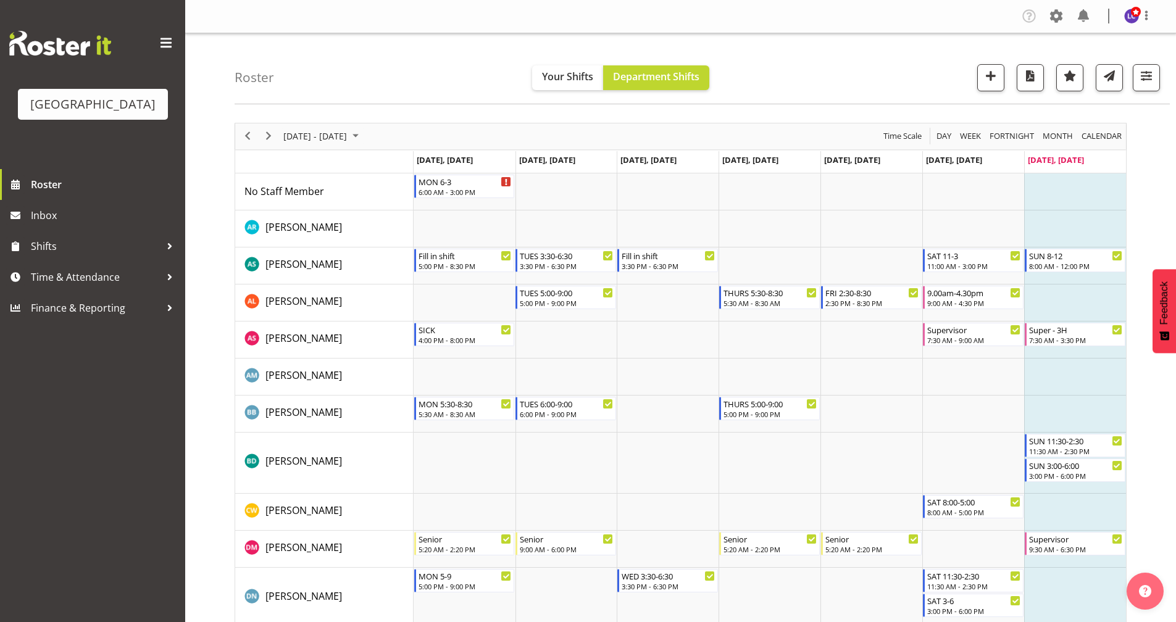
click at [269, 146] on div "next period" at bounding box center [268, 136] width 21 height 26
